Goal: Find contact information: Find contact information

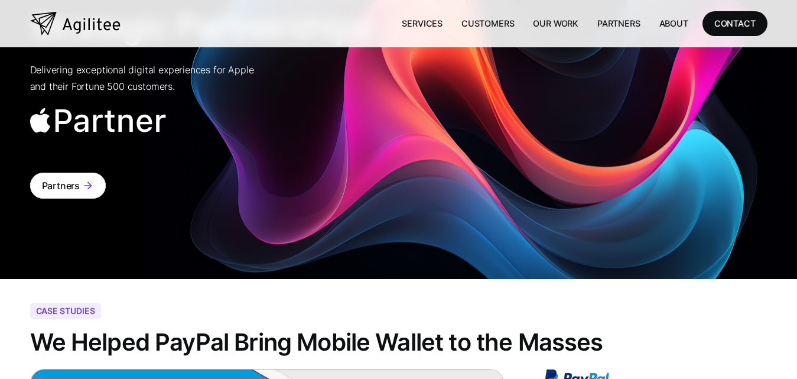
scroll to position [3763, 0]
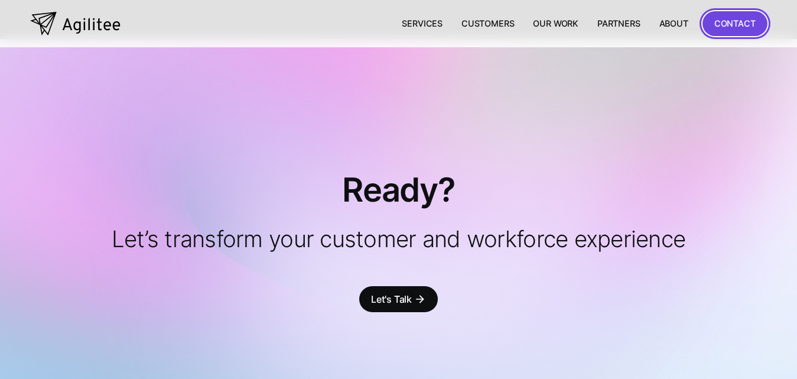
click at [725, 22] on div "CONTACT" at bounding box center [734, 23] width 41 height 15
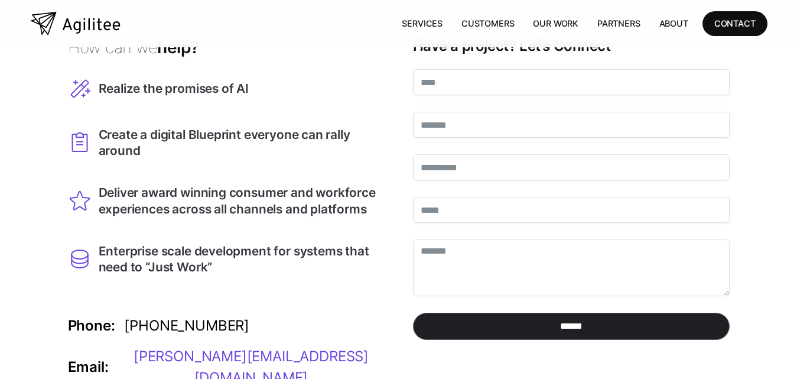
scroll to position [236, 0]
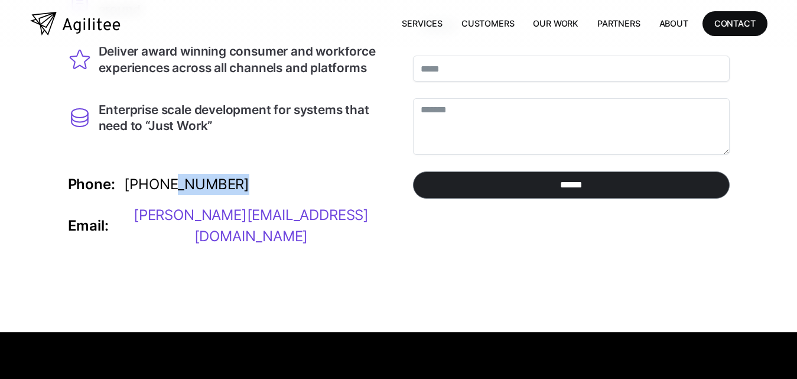
copy div "751-5469"
drag, startPoint x: 248, startPoint y: 153, endPoint x: 163, endPoint y: 152, distance: 85.0
click at [163, 152] on div "Realize the promises of AI Create a digital Blueprint everyone can rally around…" at bounding box center [226, 98] width 317 height 344
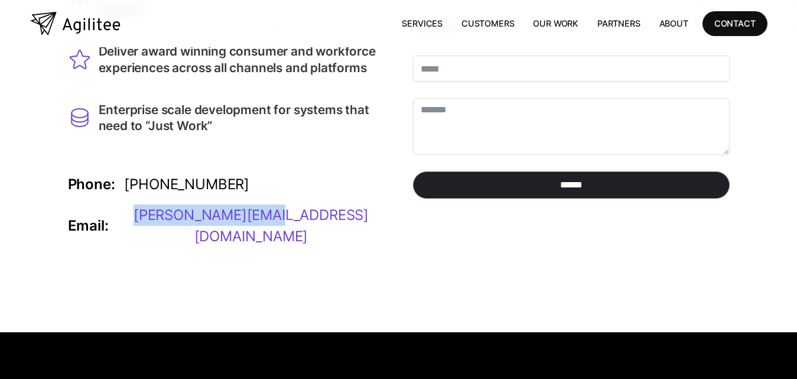
copy div "steve@agilitee.com"
drag, startPoint x: 250, startPoint y: 192, endPoint x: 113, endPoint y: 196, distance: 137.1
click at [113, 196] on div "Realize the promises of AI Create a digital Blueprint everyone can rally around…" at bounding box center [226, 98] width 317 height 344
